Goal: Information Seeking & Learning: Find specific fact

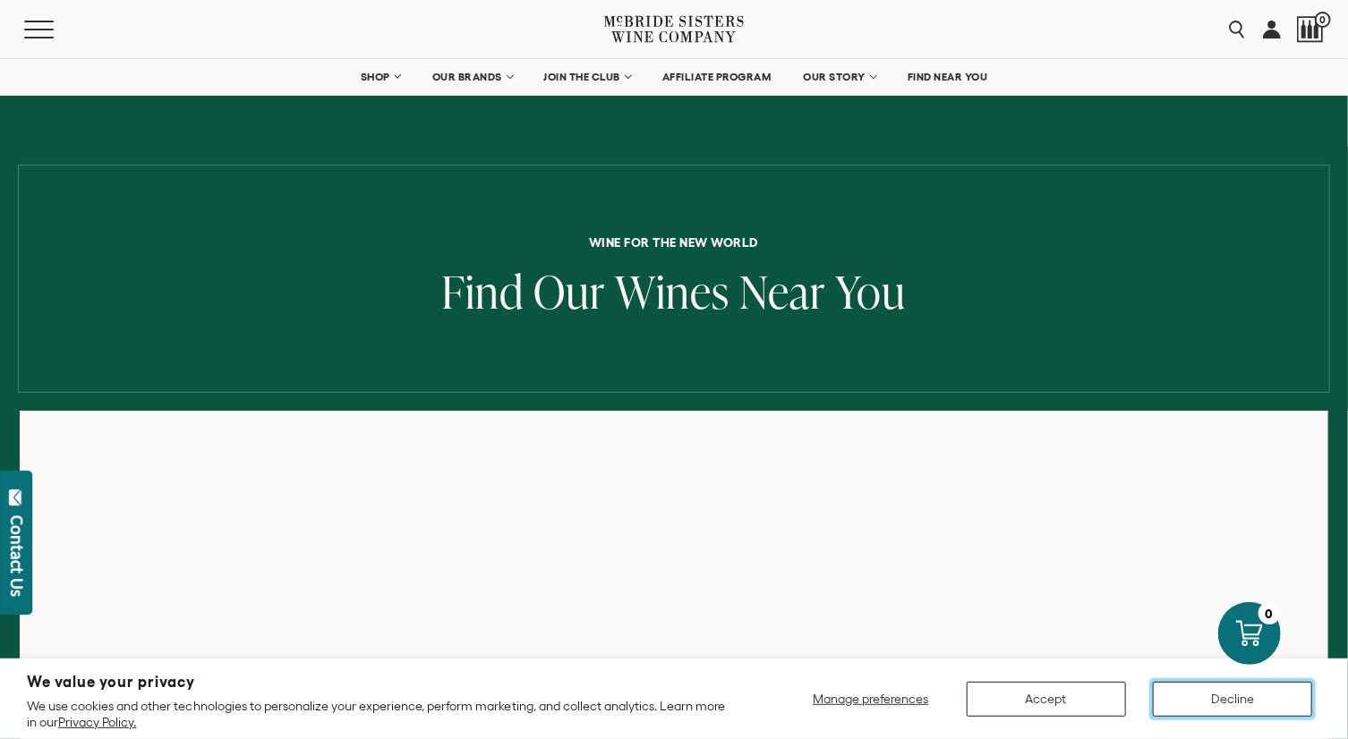
click at [1218, 704] on button "Decline" at bounding box center [1232, 699] width 159 height 35
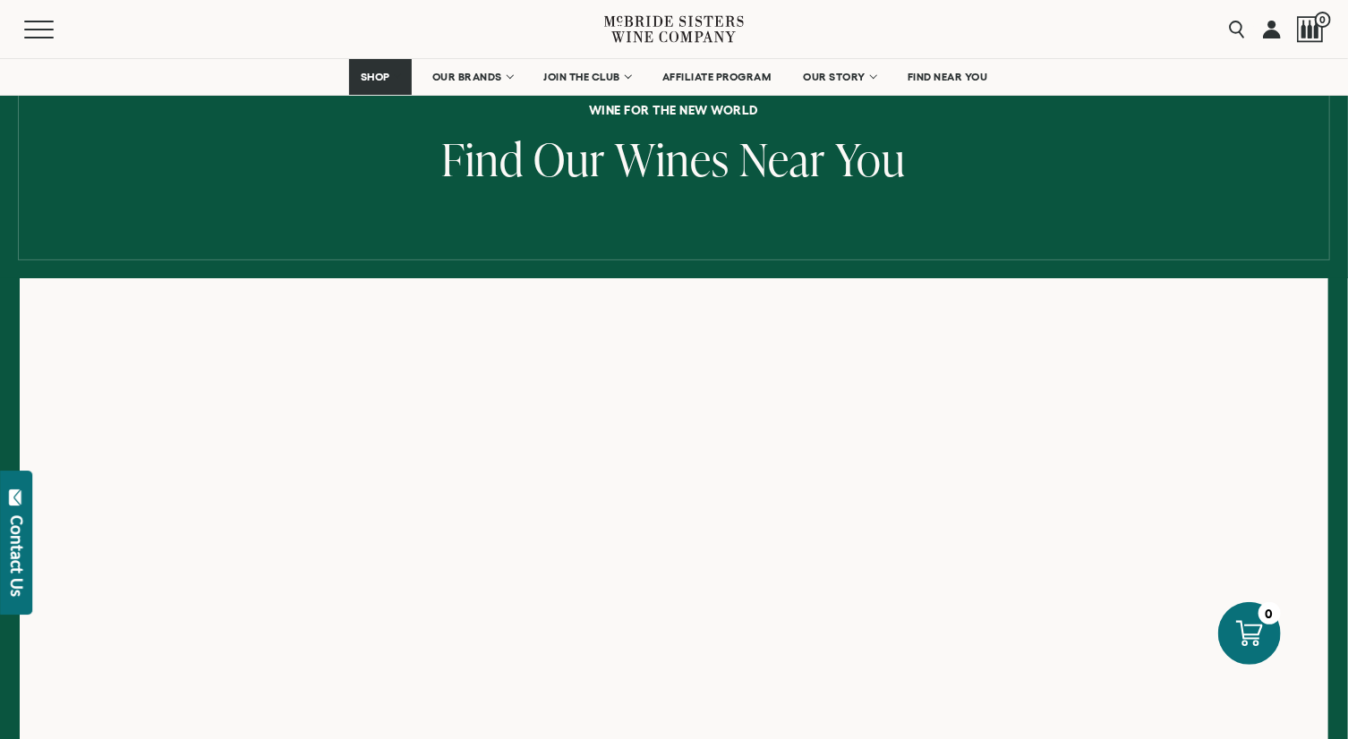
scroll to position [133, 0]
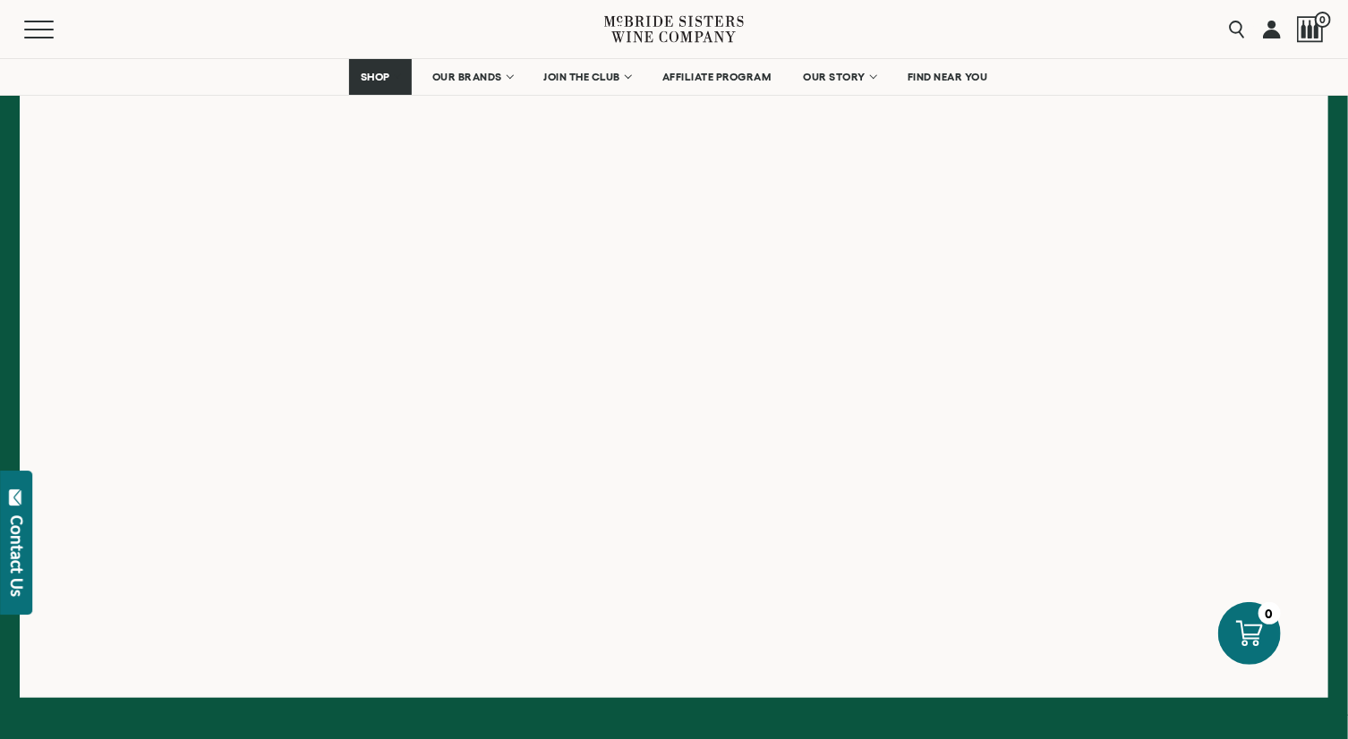
scroll to position [380, 0]
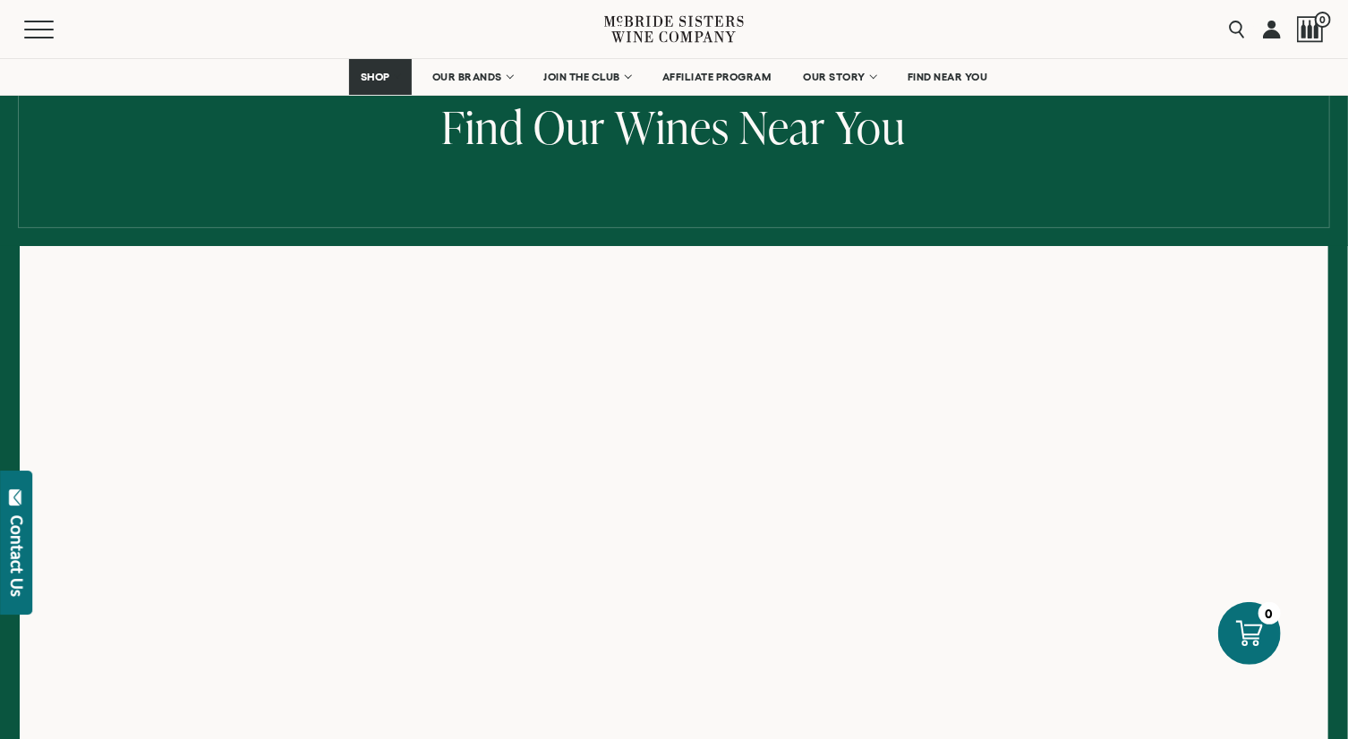
scroll to position [163, 0]
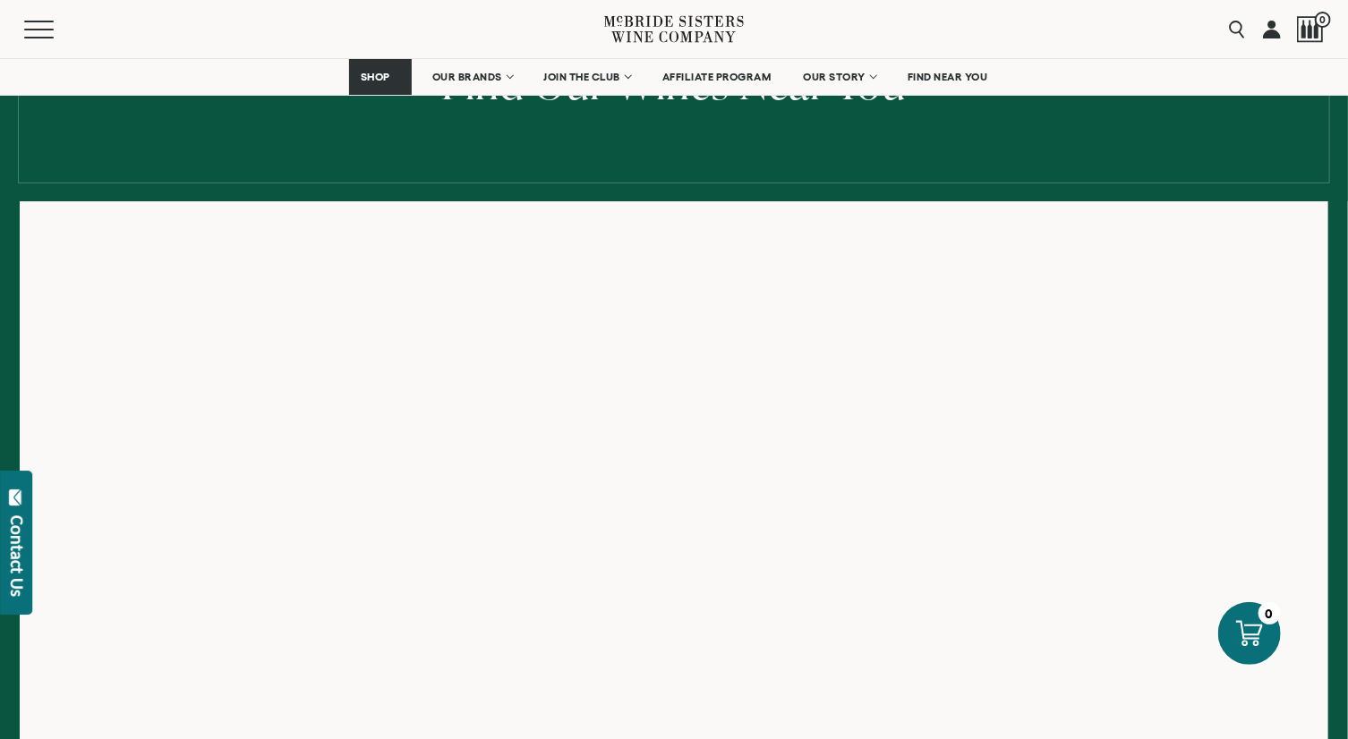
scroll to position [206, 0]
